Goal: Check status: Check status

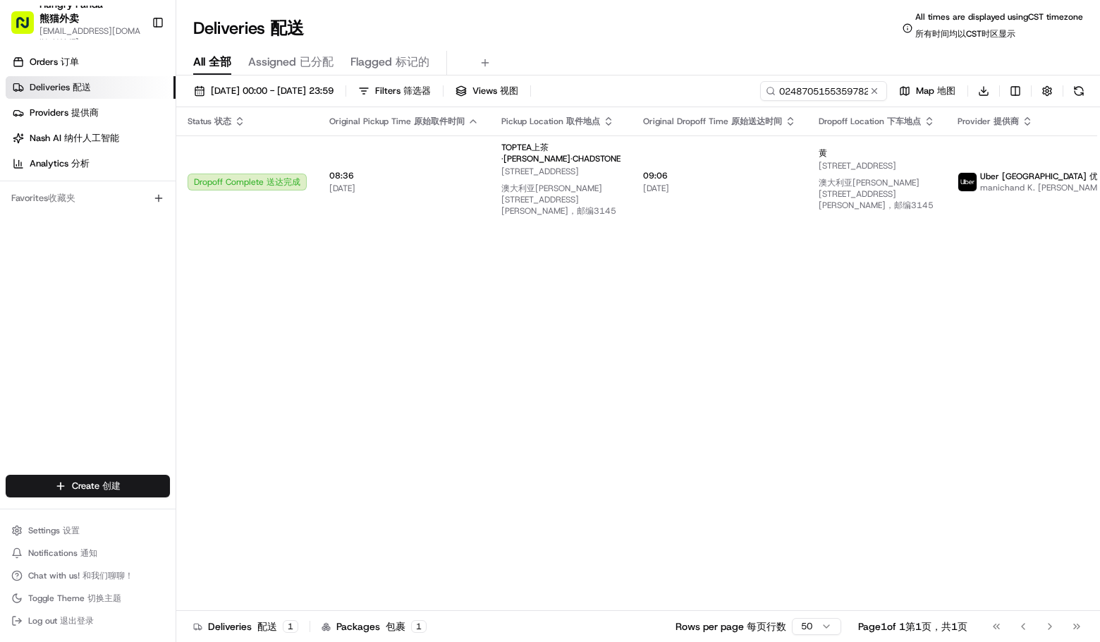
type input "0248705155359782431760"
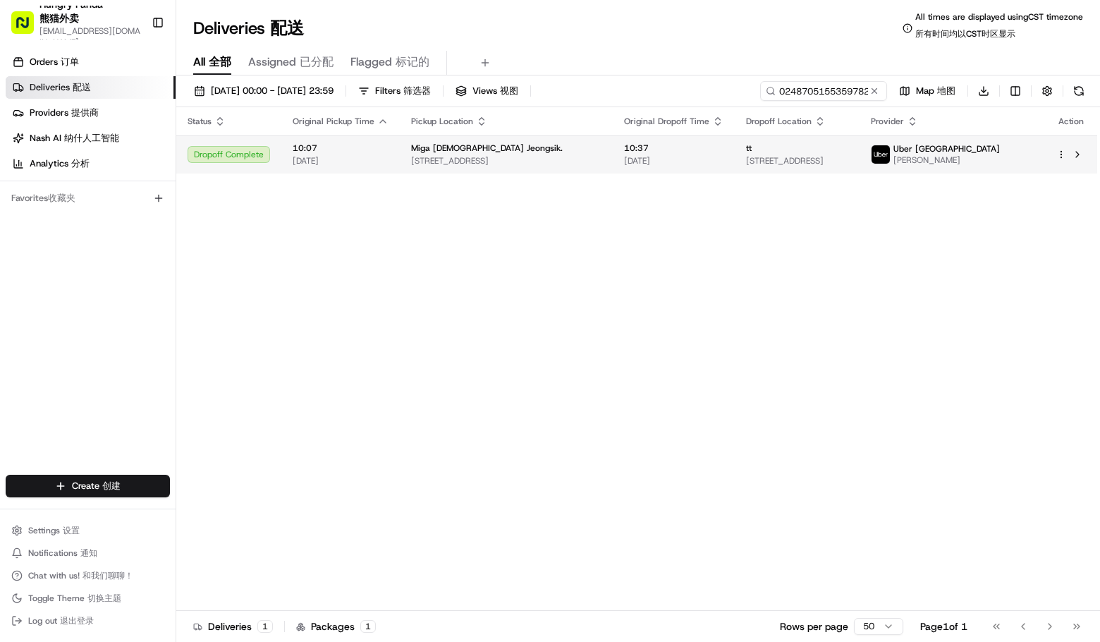
click at [998, 153] on span "Uber [GEOGRAPHIC_DATA]" at bounding box center [947, 148] width 107 height 11
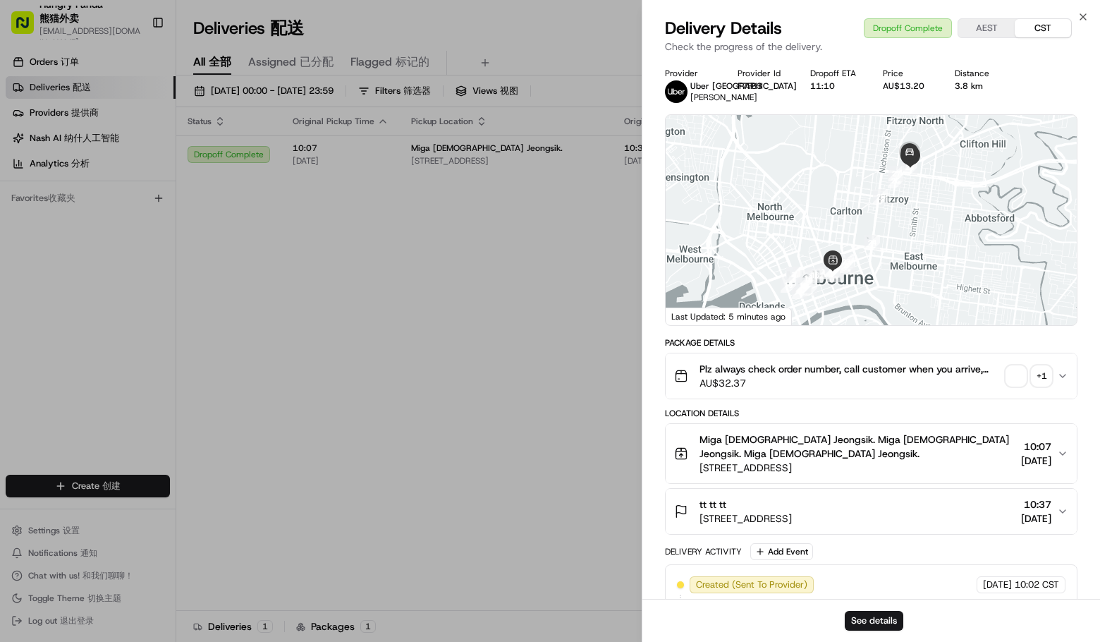
click at [1045, 377] on div "+ 1" at bounding box center [1042, 376] width 20 height 20
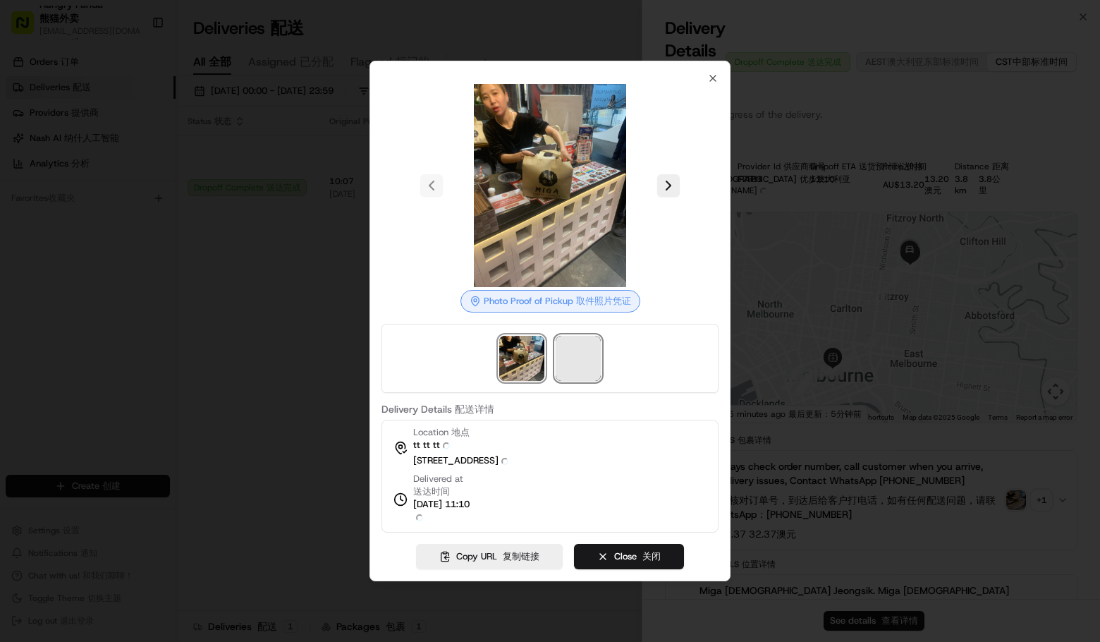
click at [556, 355] on span at bounding box center [578, 358] width 45 height 45
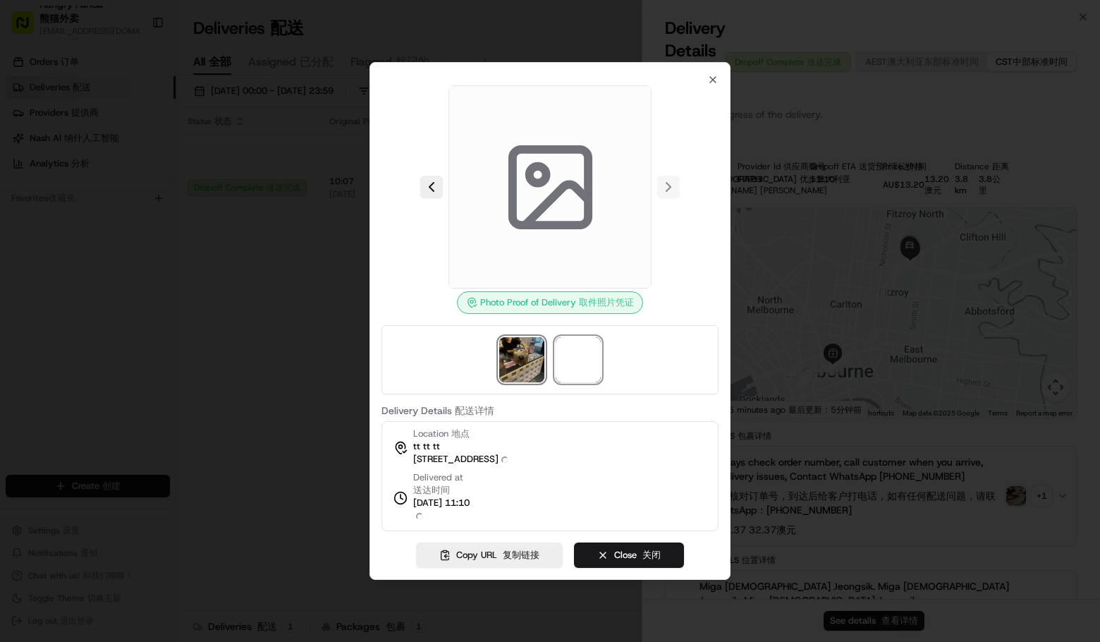
click at [518, 355] on img at bounding box center [521, 359] width 45 height 45
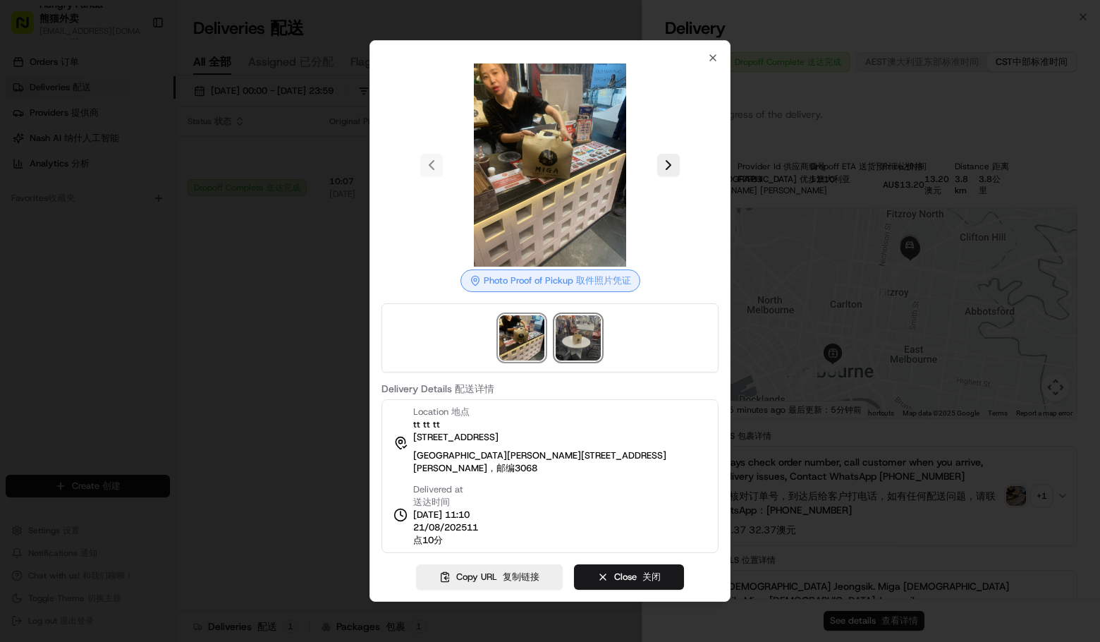
click at [590, 356] on img at bounding box center [578, 337] width 45 height 45
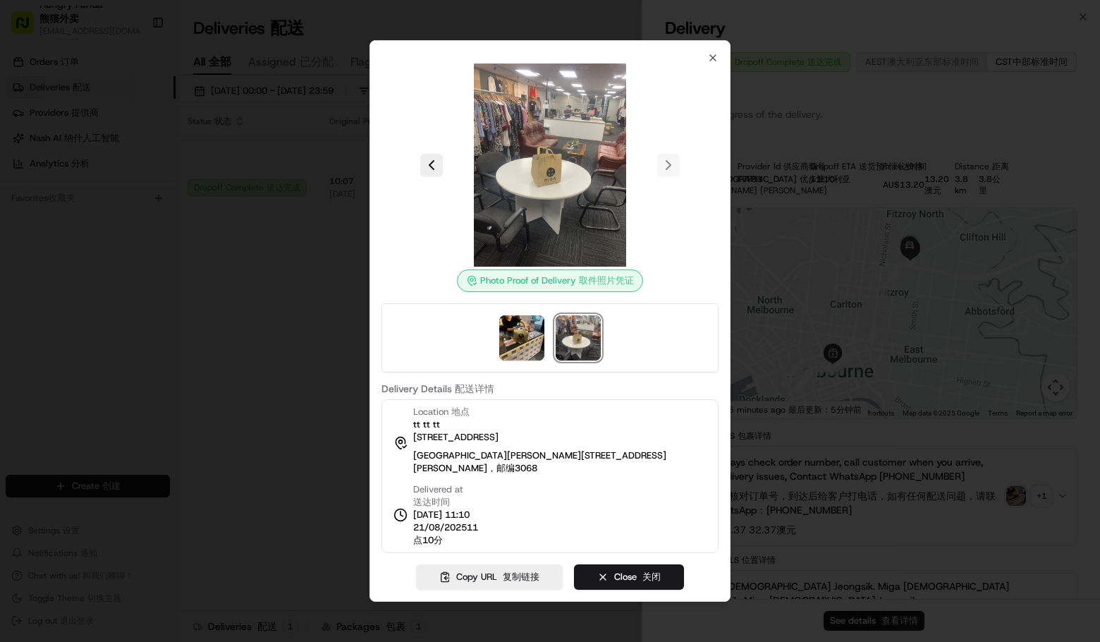
click at [1070, 240] on div at bounding box center [550, 321] width 1100 height 642
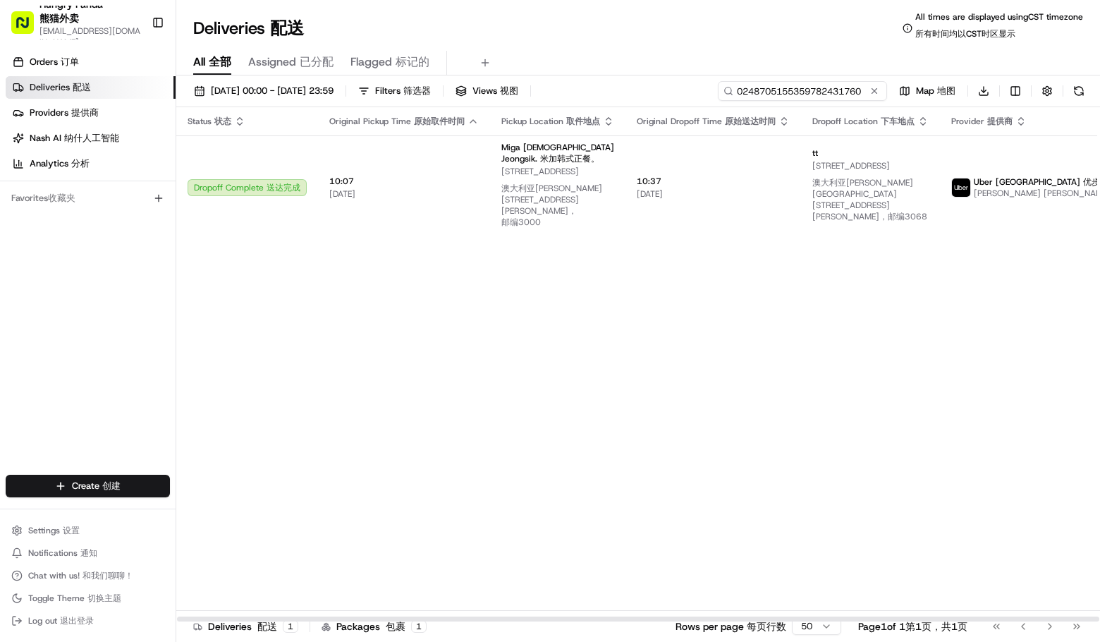
click at [822, 94] on input "0248705155359782431760" at bounding box center [802, 91] width 169 height 20
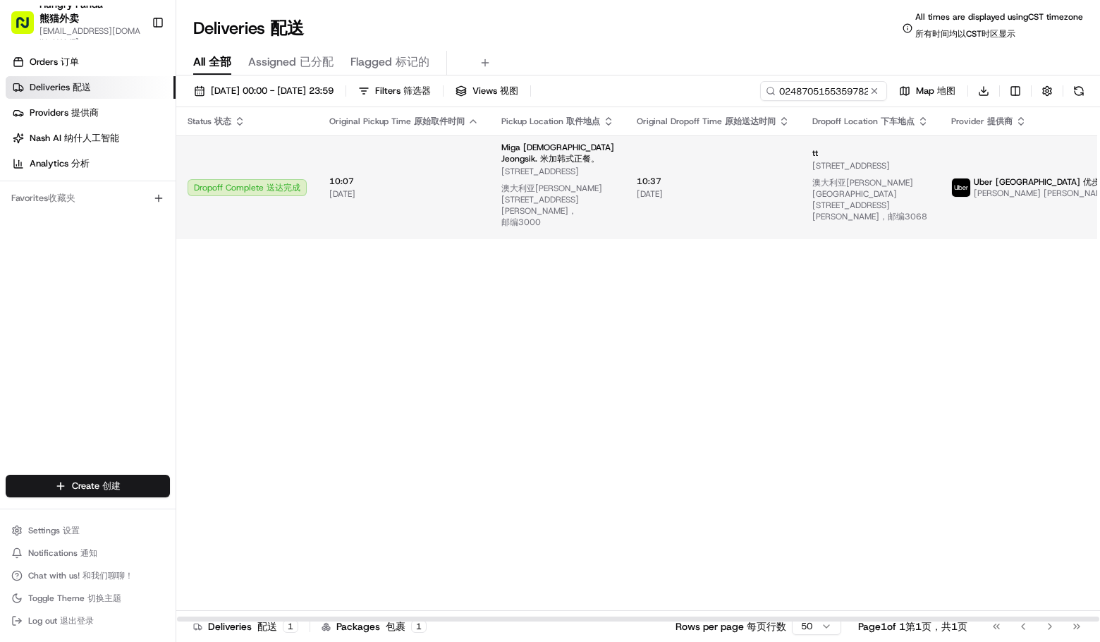
drag, startPoint x: 916, startPoint y: 346, endPoint x: 667, endPoint y: 195, distance: 291.4
click at [916, 346] on div "Status Status 状态 Original Pickup Time Original Pickup Time 原始取件时间 Pickup Locati…" at bounding box center [693, 364] width 1034 height 515
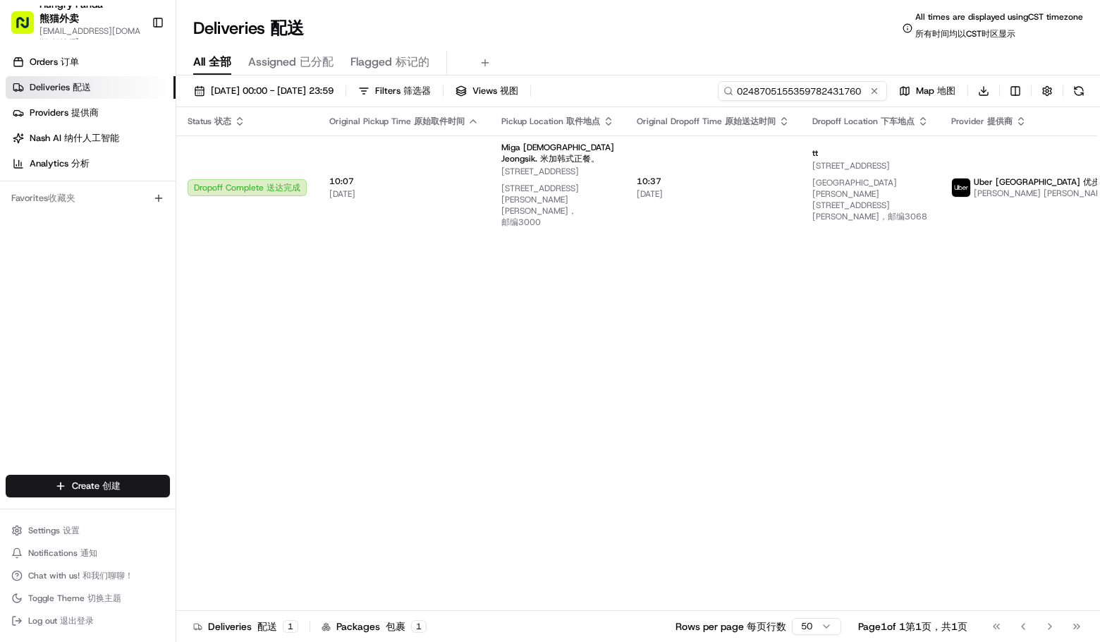
click at [838, 86] on input "0248705155359782431760" at bounding box center [802, 91] width 169 height 20
paste input "2431757045753752911116"
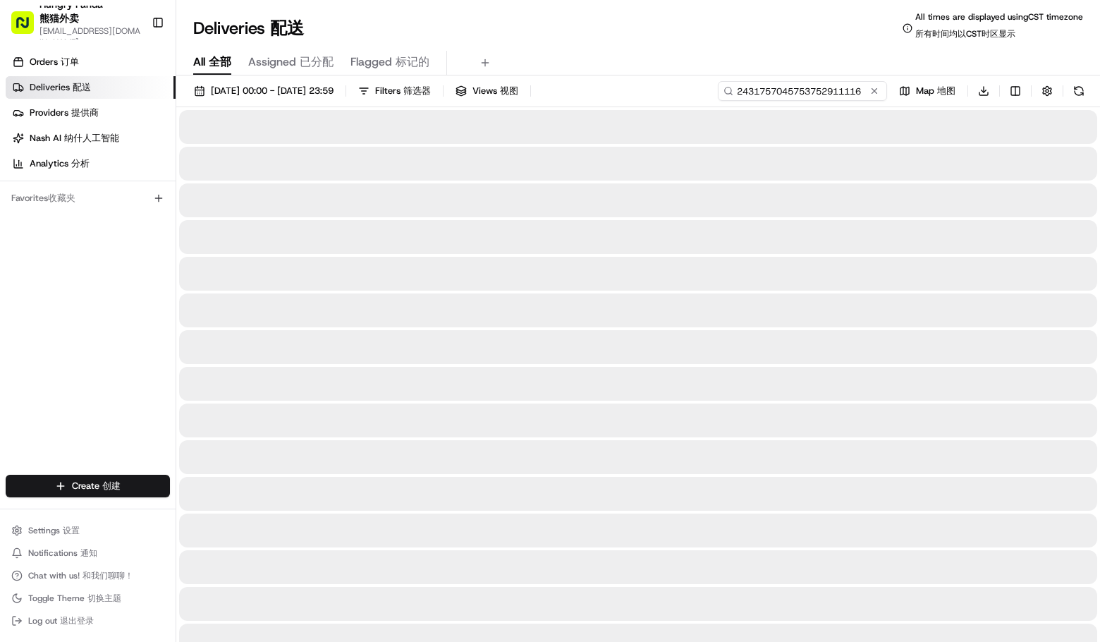
type input "2431757045753752911116"
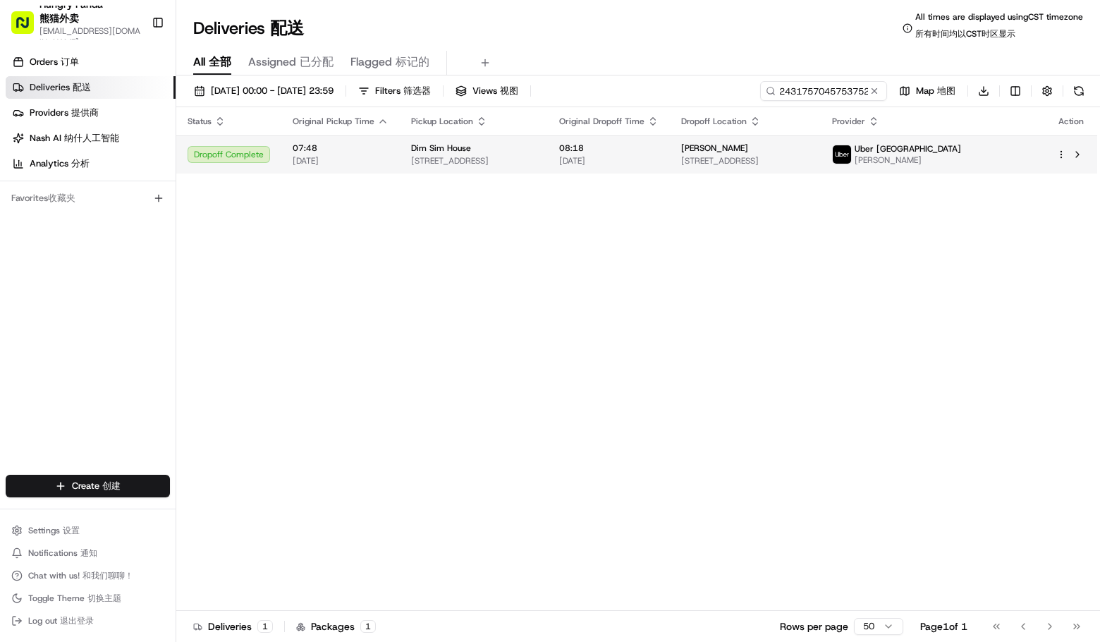
click at [851, 159] on img at bounding box center [842, 154] width 18 height 18
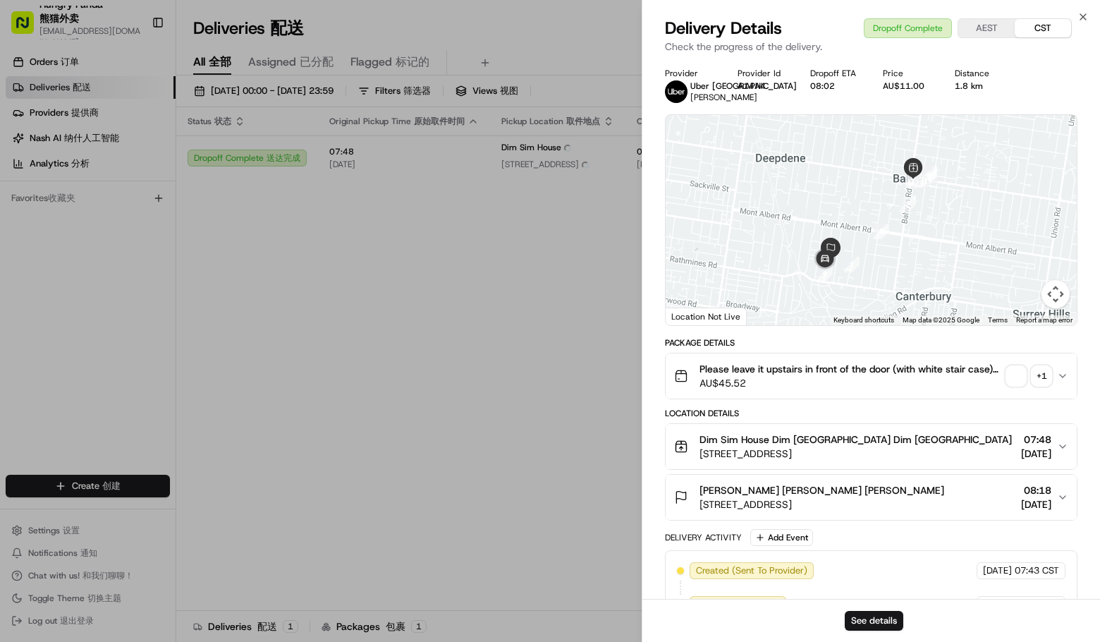
click at [1043, 373] on div "+ 1" at bounding box center [1042, 376] width 20 height 20
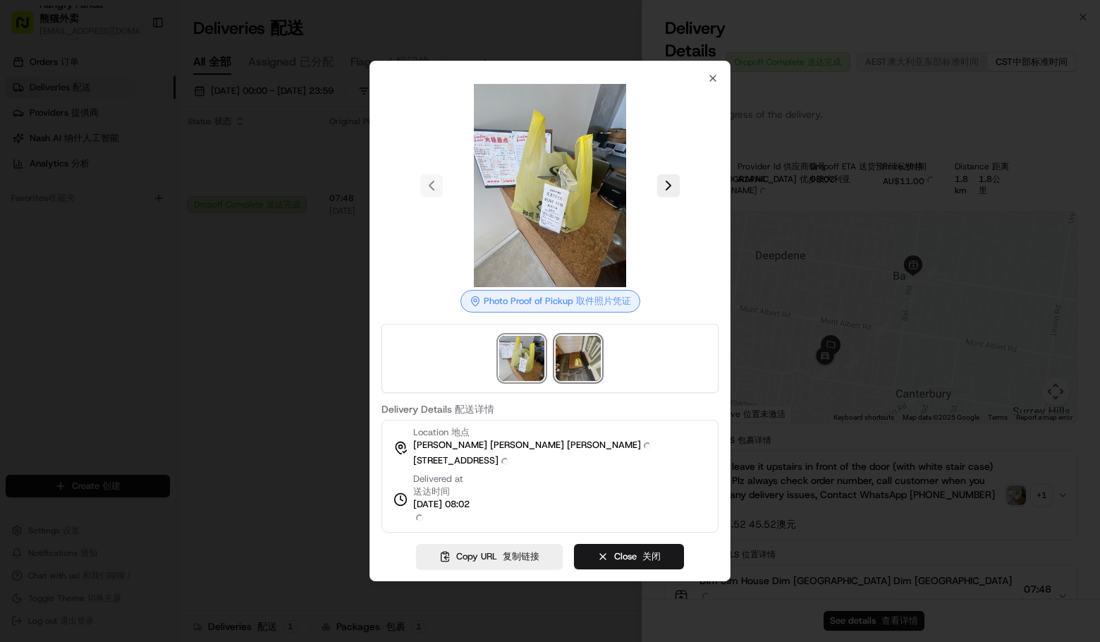
click at [568, 360] on img at bounding box center [578, 358] width 45 height 45
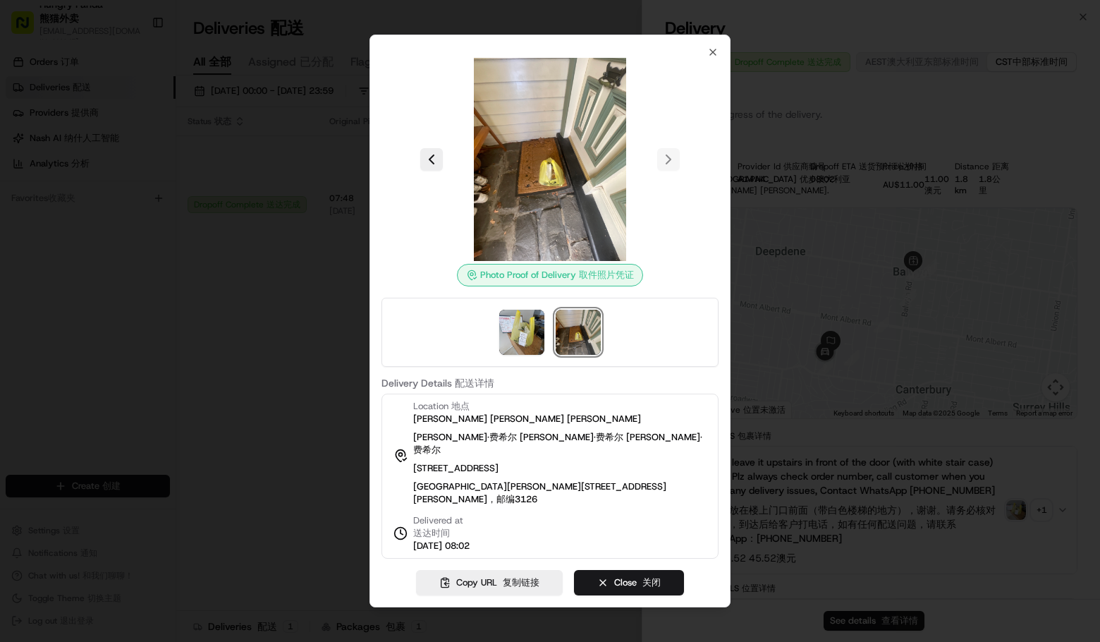
click at [812, 266] on div at bounding box center [550, 321] width 1100 height 642
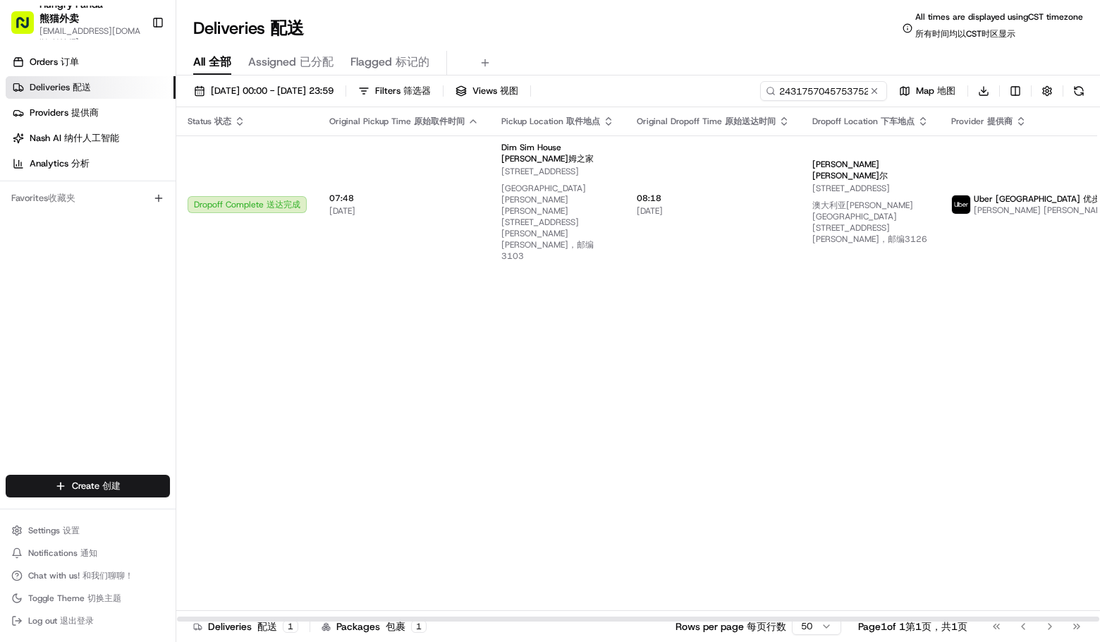
click at [562, 411] on div "Status Status 状态 Original Pickup Time Original Pickup Time 原始取件时间 Pickup Locati…" at bounding box center [693, 364] width 1034 height 515
